Goal: Information Seeking & Learning: Learn about a topic

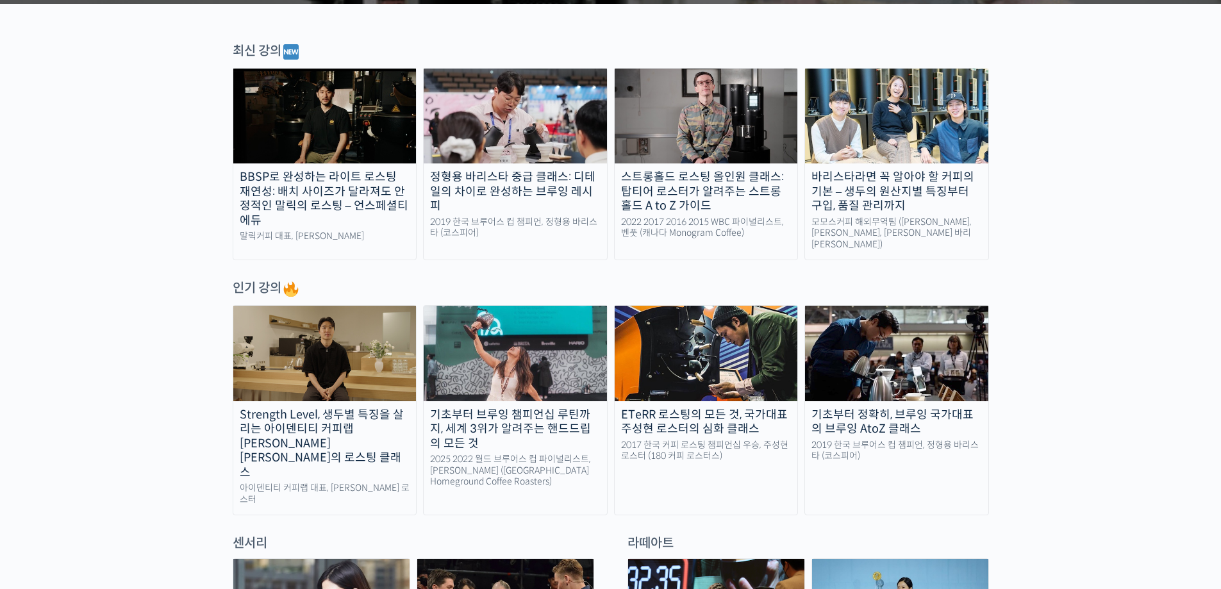
scroll to position [428, 0]
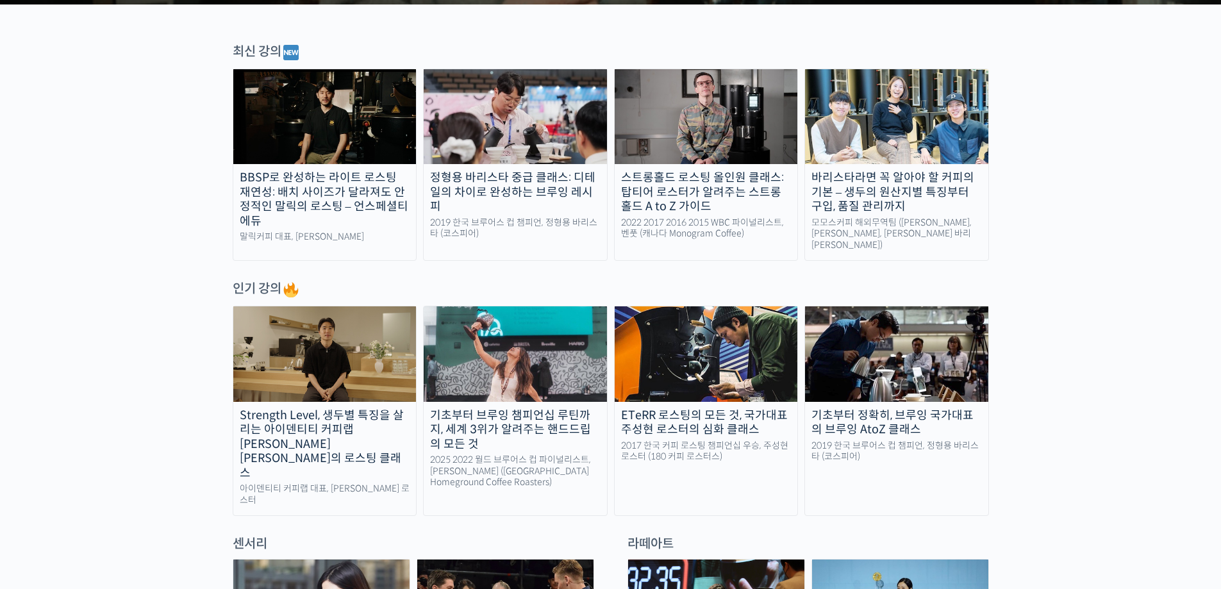
click at [365, 133] on img at bounding box center [324, 116] width 183 height 95
click at [971, 196] on div "바리스타라면 꼭 알아야 할 커피의 기본 – 생두의 원산지별 특징부터 구입, 품질 관리까지" at bounding box center [896, 192] width 183 height 44
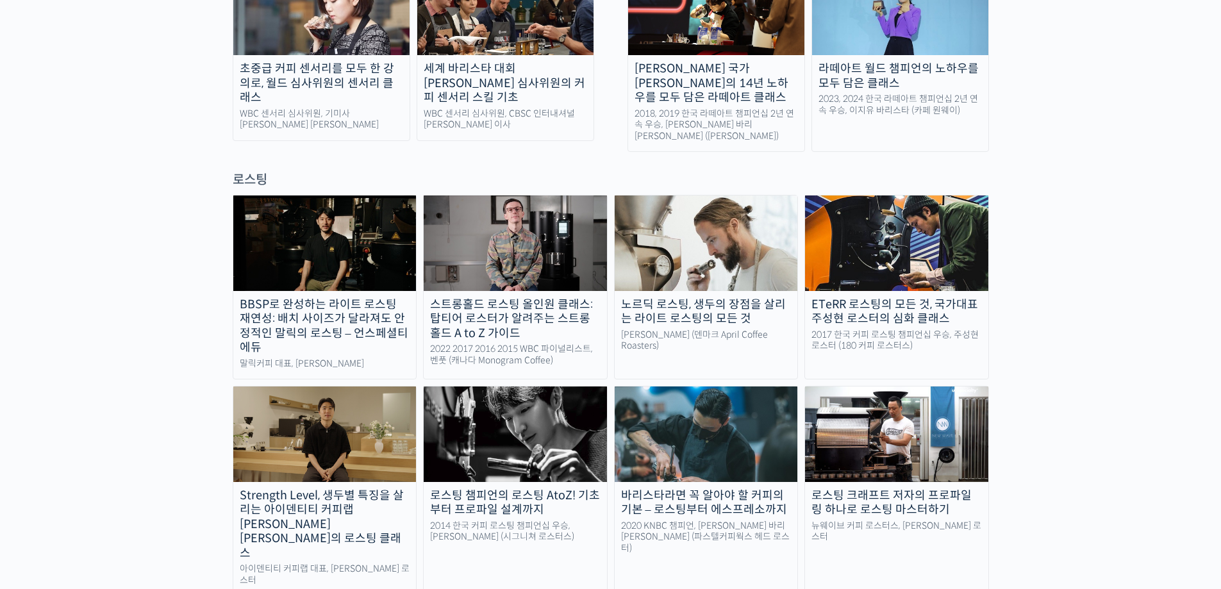
scroll to position [1025, 0]
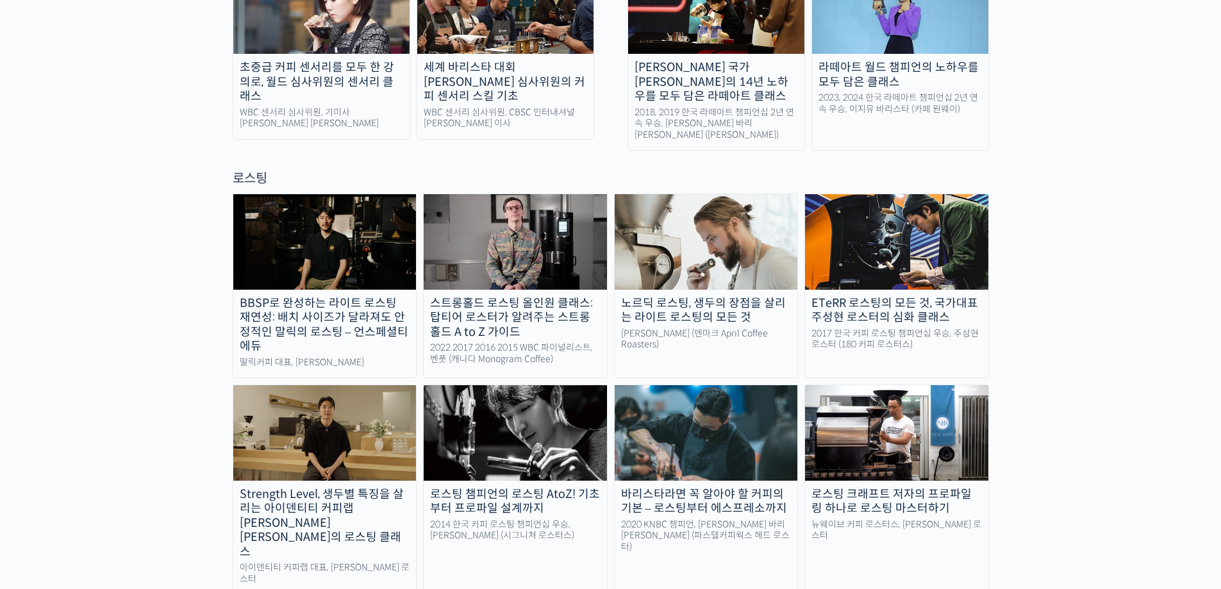
click at [950, 217] on img at bounding box center [896, 241] width 183 height 95
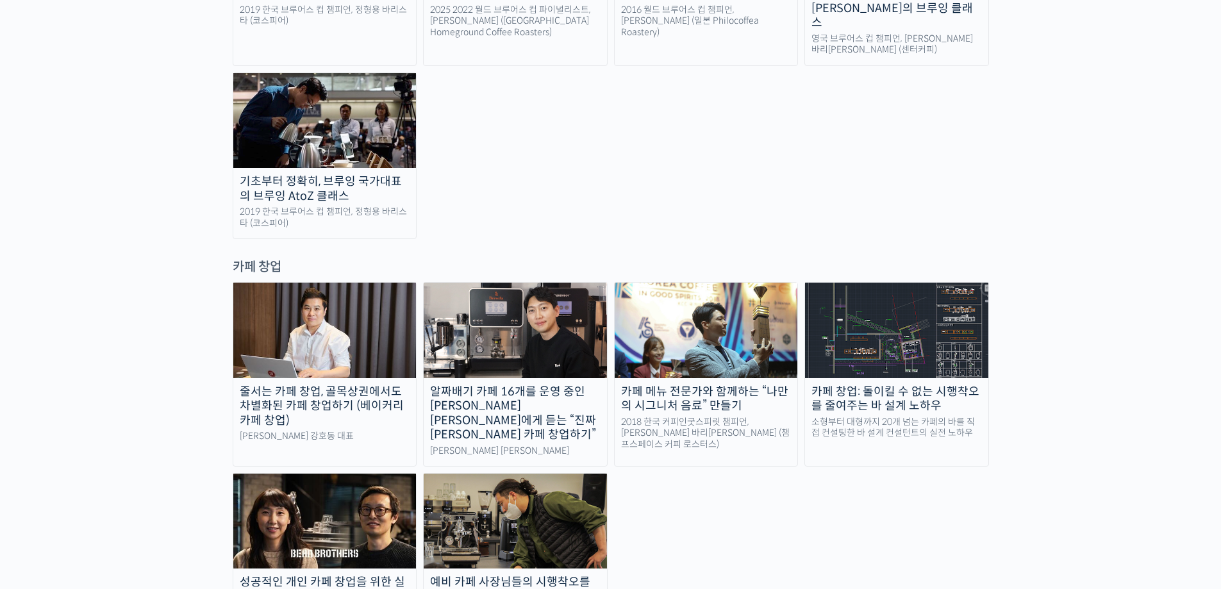
scroll to position [2392, 0]
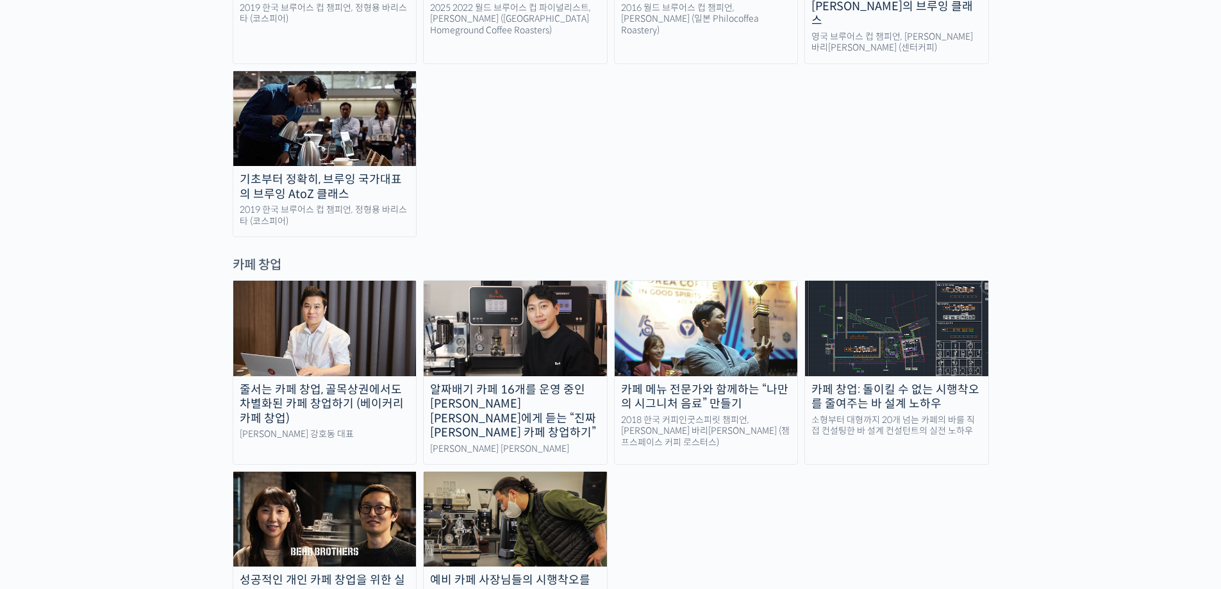
click at [872, 383] on div "카페 창업: 돌이킬 수 없는 시행착오를 줄여주는 바 설계 노하우" at bounding box center [896, 397] width 183 height 29
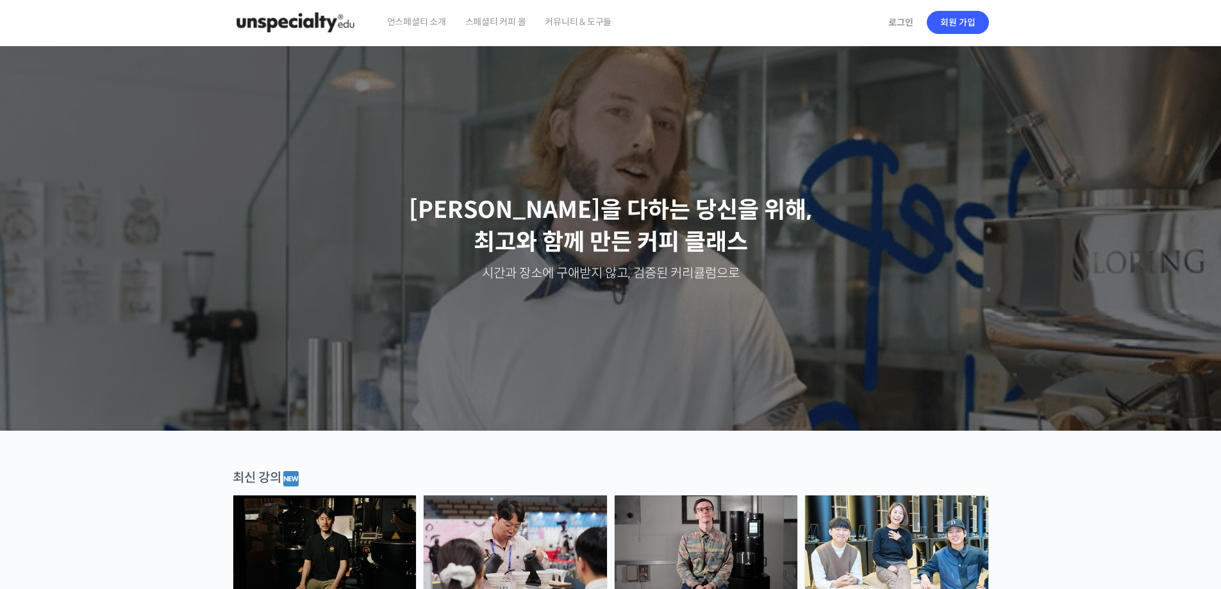
scroll to position [0, 0]
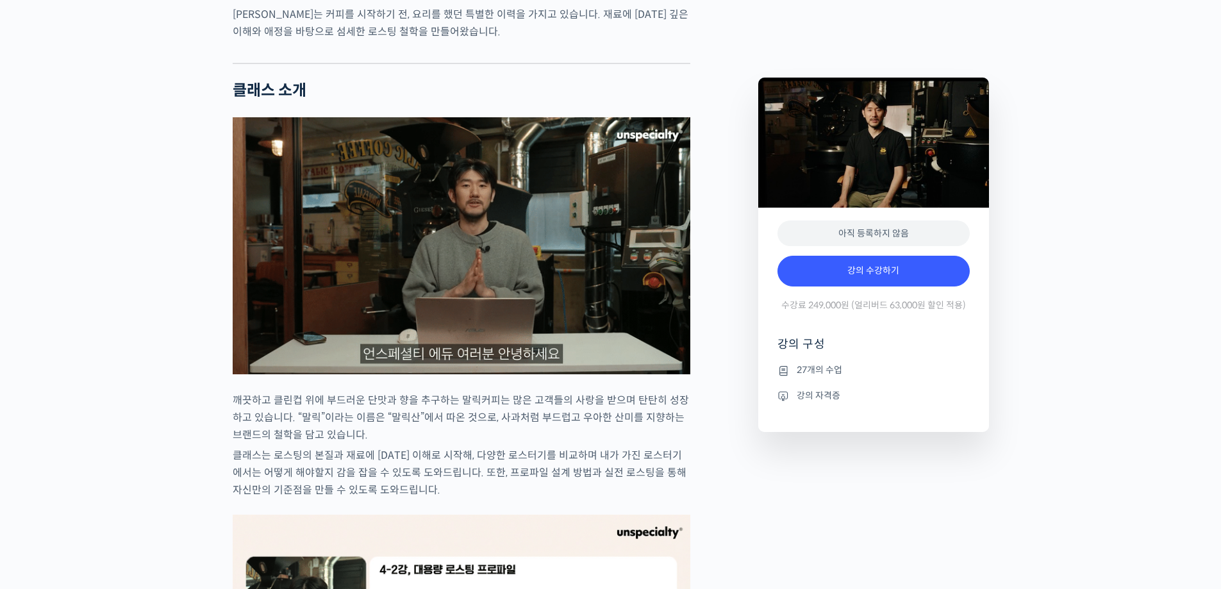
scroll to position [853, 0]
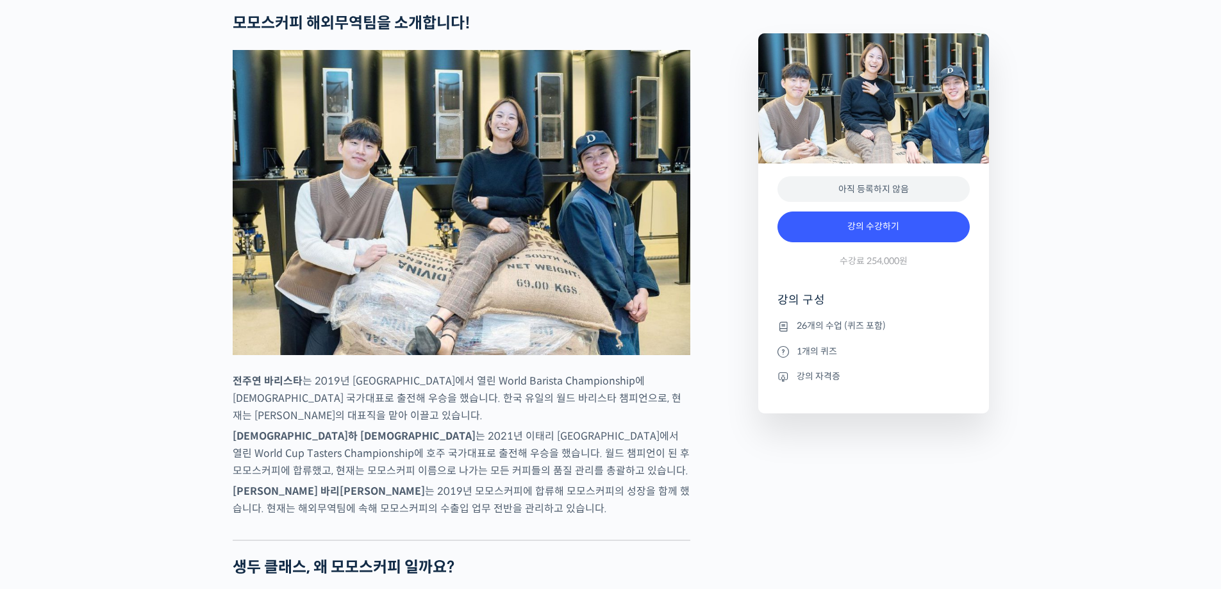
scroll to position [513, 0]
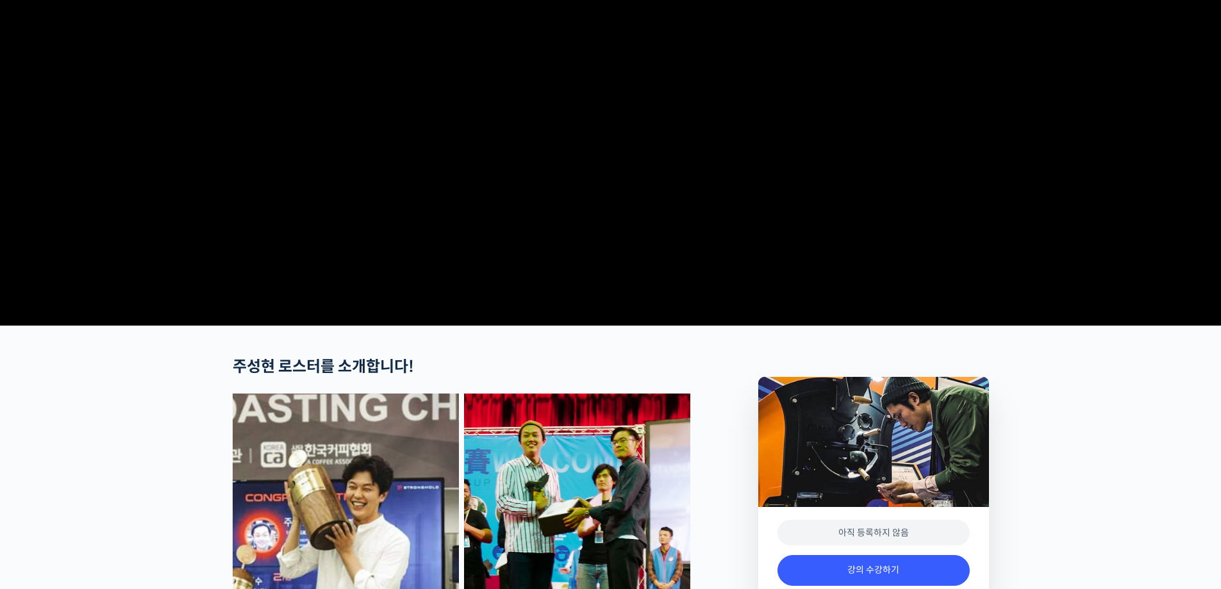
scroll to position [171, 0]
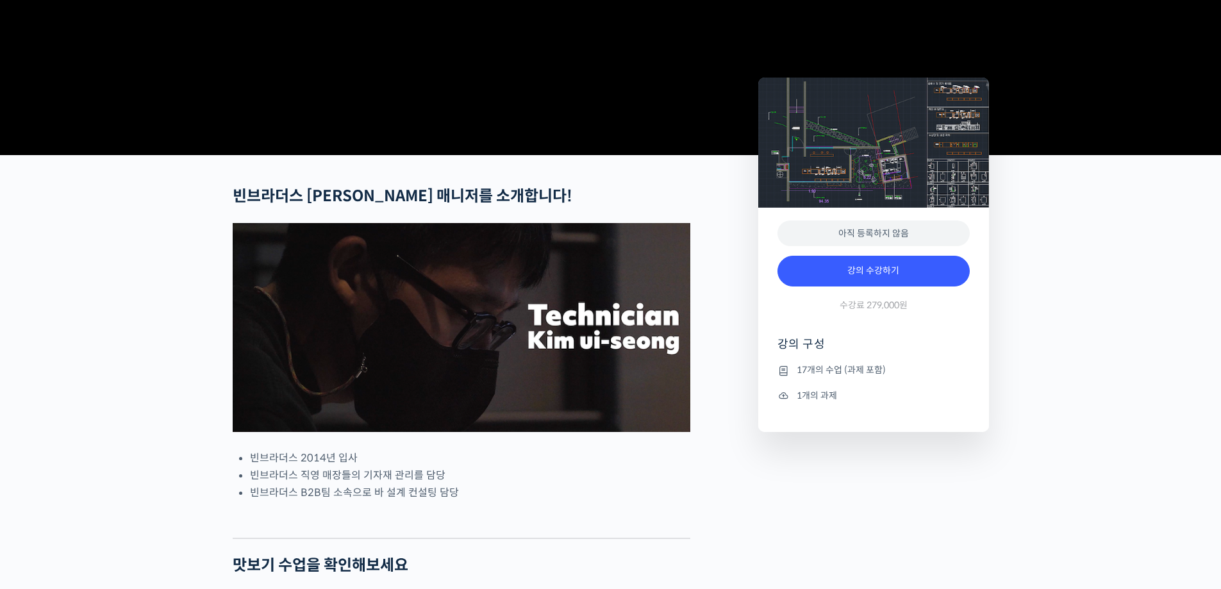
scroll to position [342, 0]
